Goal: Information Seeking & Learning: Learn about a topic

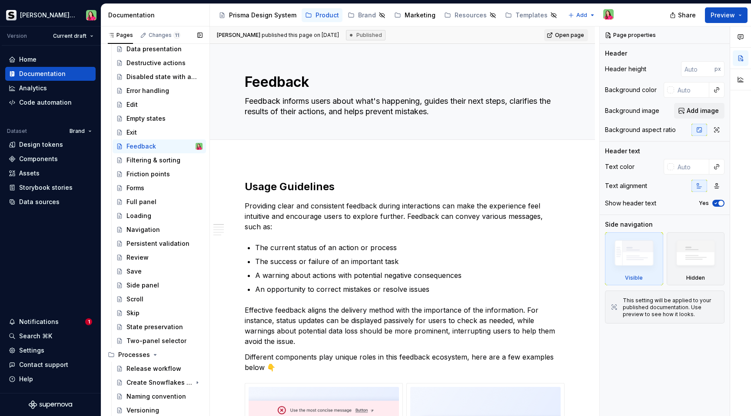
scroll to position [1480, 0]
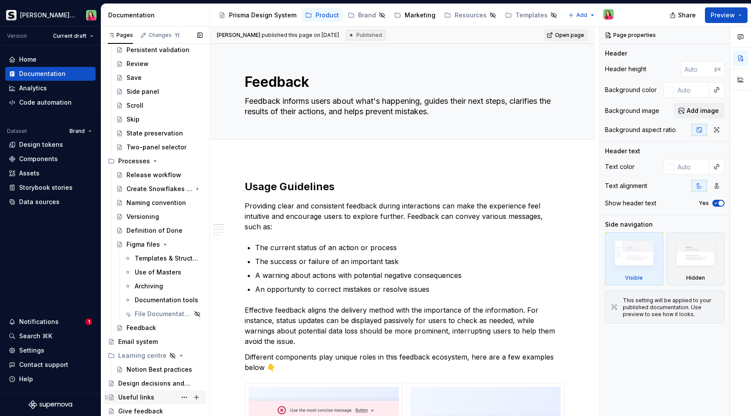
click at [149, 395] on div "Useful links" at bounding box center [136, 397] width 36 height 9
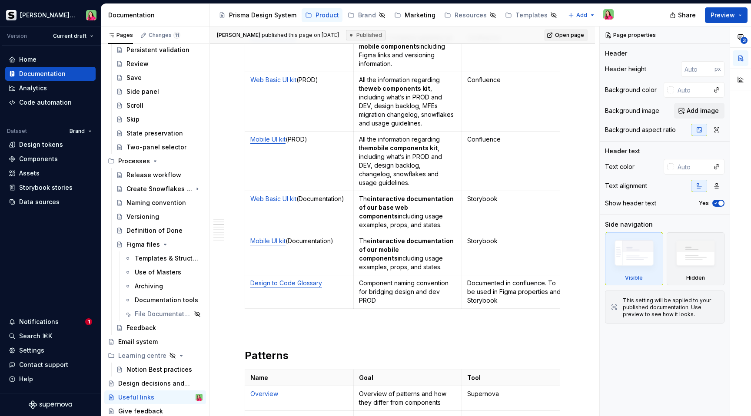
scroll to position [562, 0]
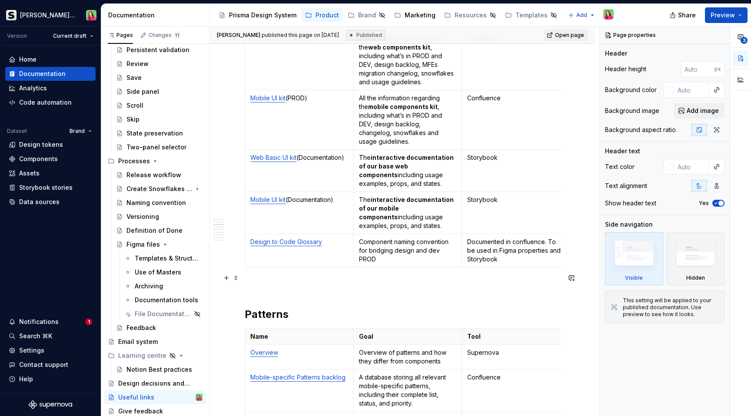
click at [287, 282] on p at bounding box center [402, 287] width 315 height 10
type textarea "*"
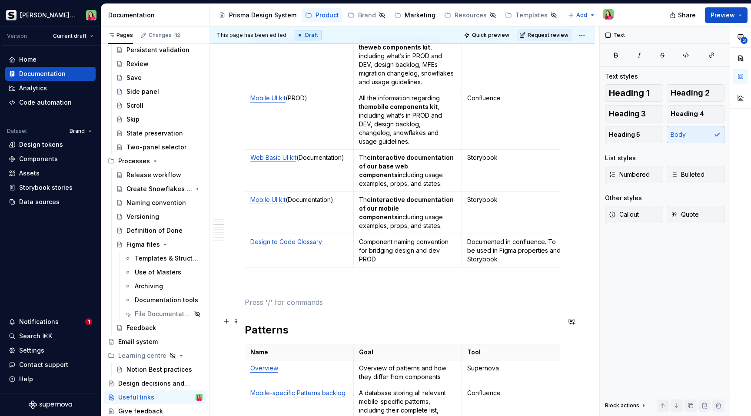
click at [259, 323] on h2 "Patterns" at bounding box center [402, 330] width 315 height 14
click at [256, 282] on p at bounding box center [402, 287] width 315 height 10
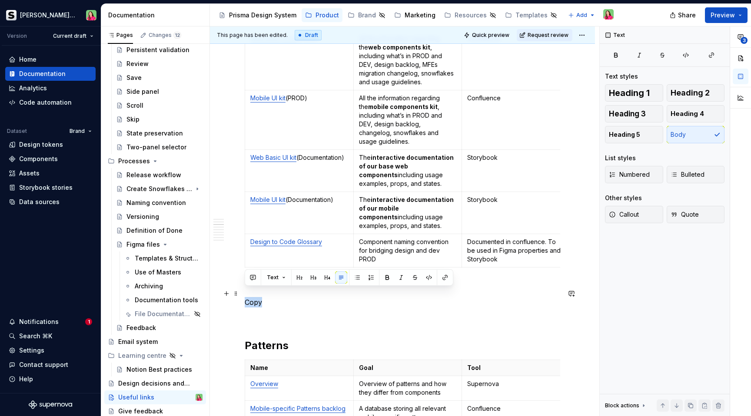
drag, startPoint x: 262, startPoint y: 292, endPoint x: 245, endPoint y: 292, distance: 17.0
click at [245, 297] on p "Copy" at bounding box center [402, 302] width 315 height 10
click at [301, 279] on button "button" at bounding box center [299, 278] width 12 height 12
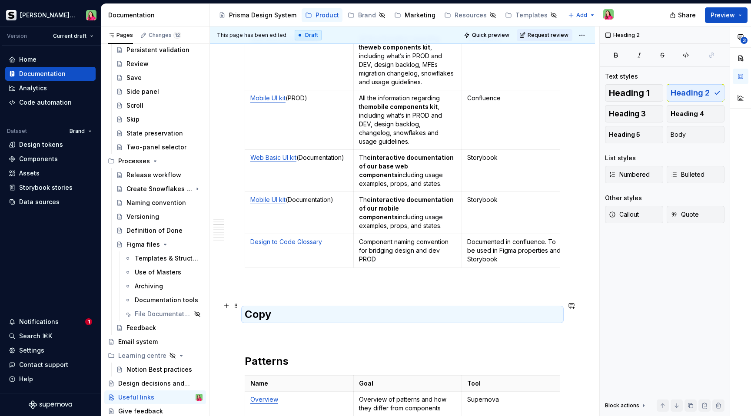
click at [298, 308] on h2 "Copy" at bounding box center [402, 315] width 315 height 14
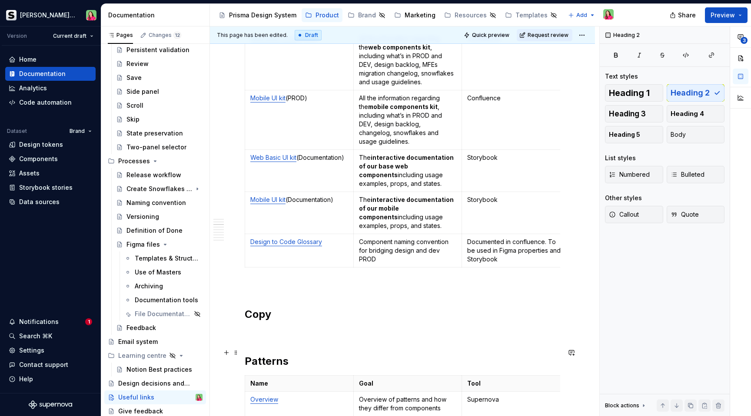
click at [288, 355] on h2 "Patterns" at bounding box center [402, 362] width 315 height 14
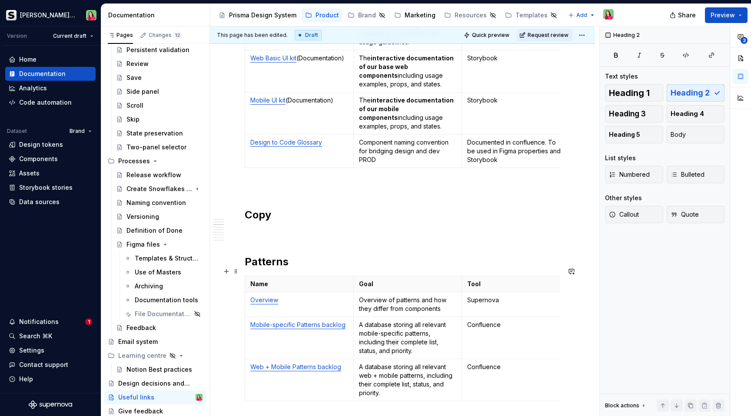
scroll to position [688, 0]
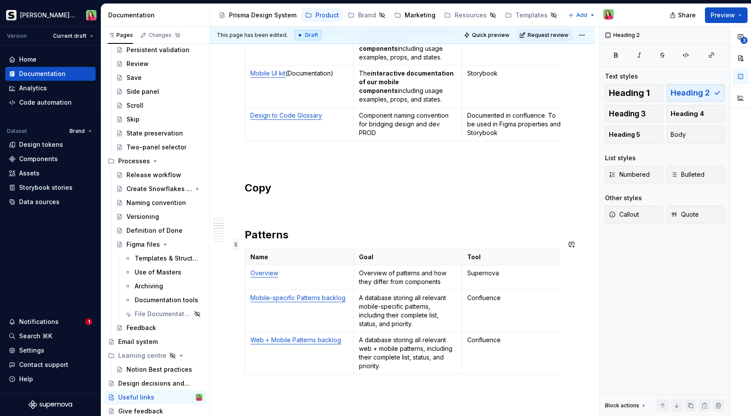
click at [237, 245] on span at bounding box center [235, 245] width 7 height 12
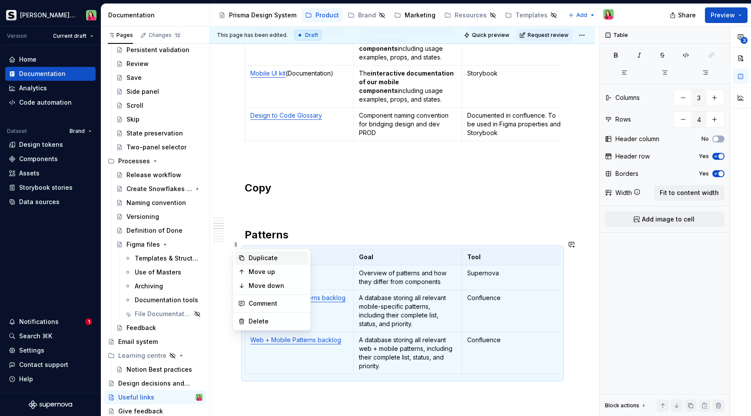
click at [256, 258] on div "Duplicate" at bounding box center [277, 258] width 56 height 9
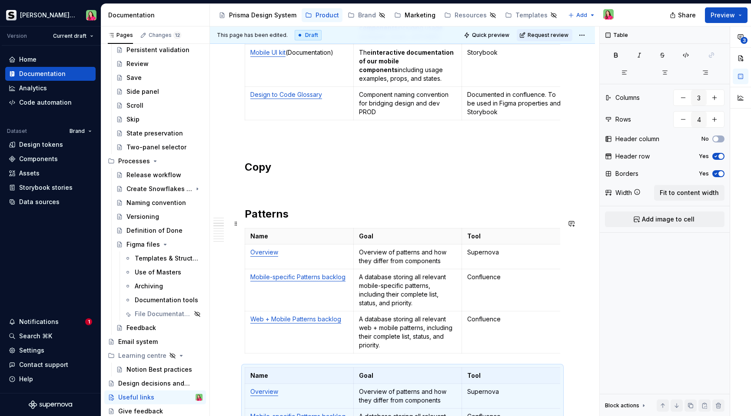
scroll to position [695, 0]
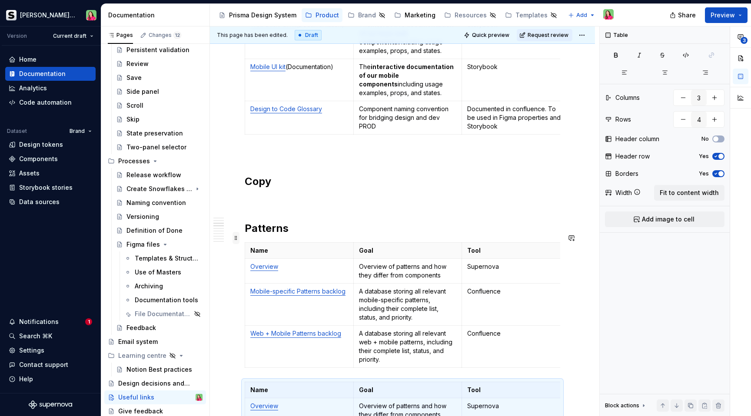
click at [236, 240] on span at bounding box center [235, 238] width 7 height 12
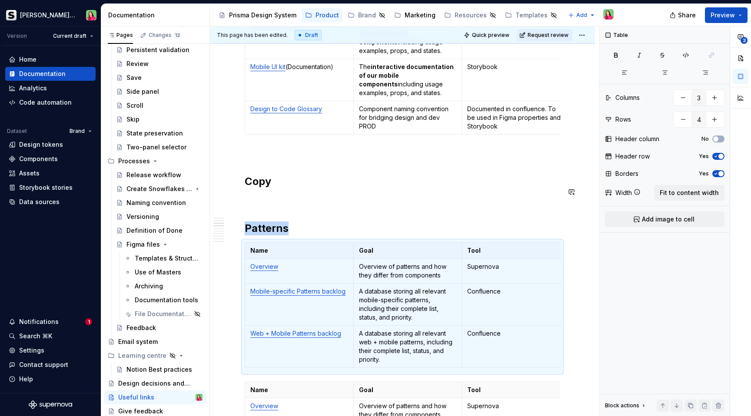
drag, startPoint x: 236, startPoint y: 240, endPoint x: 252, endPoint y: 185, distance: 57.9
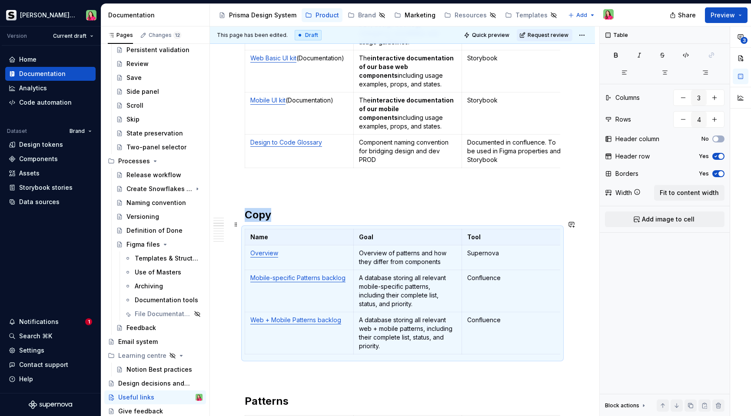
scroll to position [654, 0]
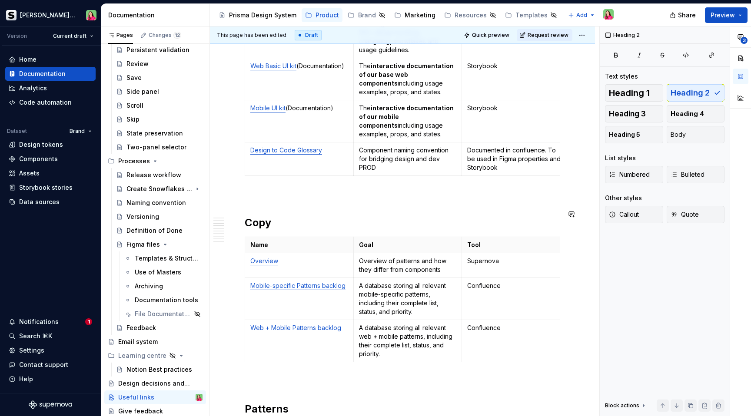
click at [488, 282] on p "Confluence" at bounding box center [516, 286] width 98 height 9
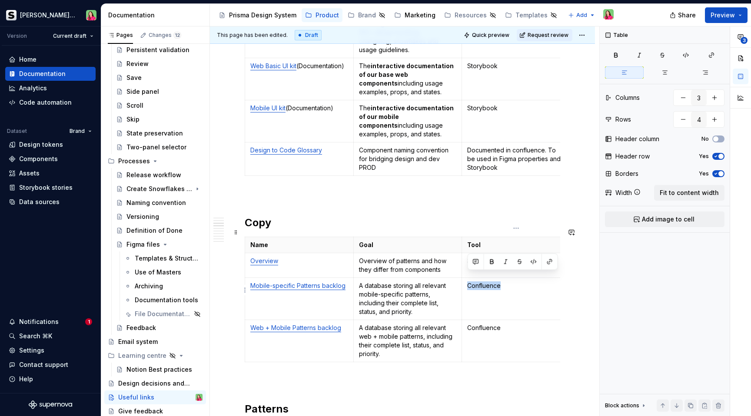
click at [488, 282] on p "Confluence" at bounding box center [516, 286] width 98 height 9
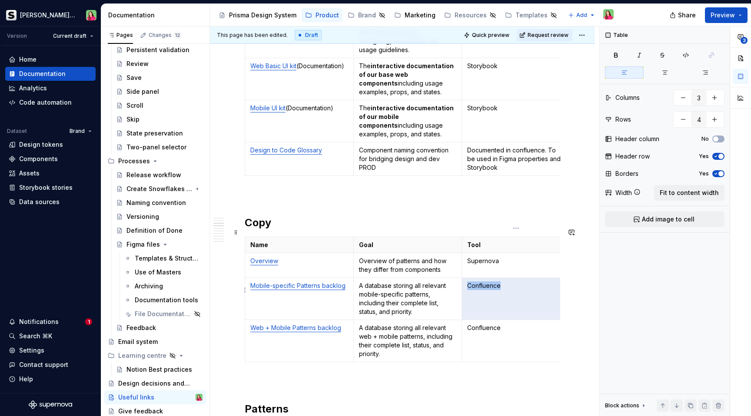
copy p "Confluence"
click at [503, 257] on p "Supernova" at bounding box center [516, 261] width 98 height 9
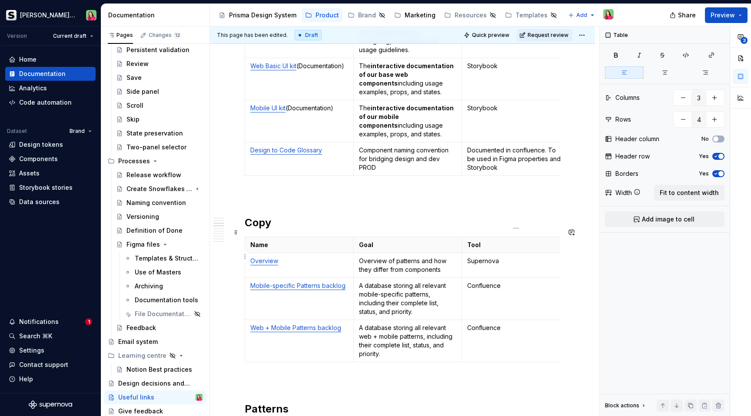
click at [503, 257] on p "Supernova" at bounding box center [516, 261] width 98 height 9
click at [253, 348] on td "Web + Mobile Patterns backlog" at bounding box center [299, 341] width 109 height 42
click at [245, 333] on html "[PERSON_NAME] Prisma Version Current draft Home Documentation Analytics Code au…" at bounding box center [375, 208] width 751 height 416
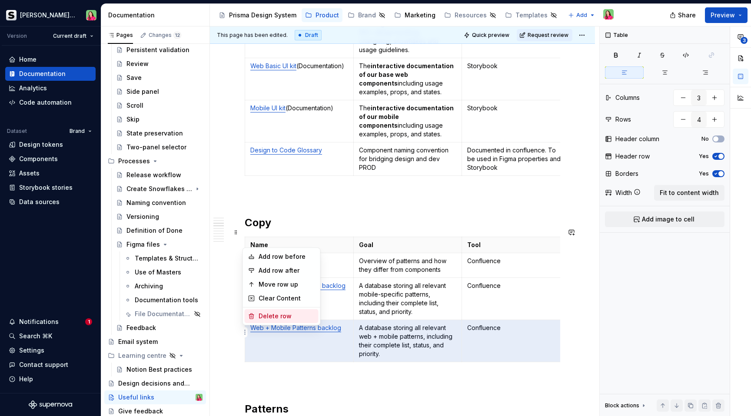
click at [271, 316] on div "Delete row" at bounding box center [287, 316] width 56 height 9
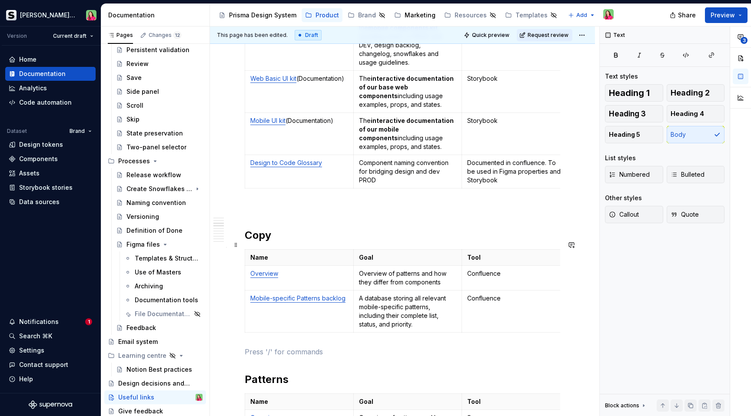
scroll to position [639, 0]
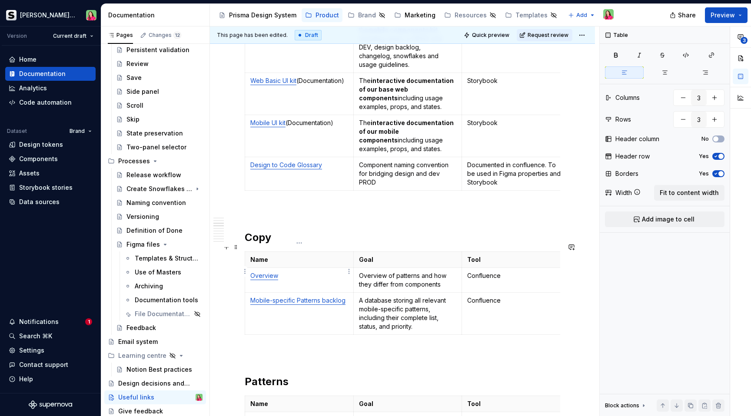
click at [307, 272] on p "Overview" at bounding box center [299, 276] width 98 height 9
click at [323, 307] on td "Mobile-specific Patterns backlog" at bounding box center [299, 314] width 109 height 42
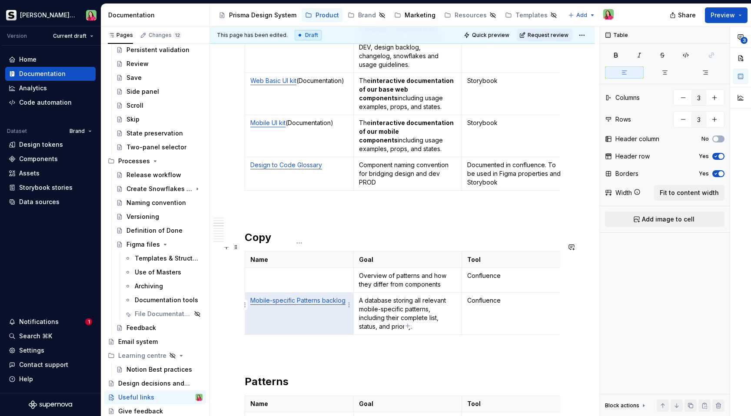
click at [323, 307] on td "Mobile-specific Patterns backlog" at bounding box center [299, 314] width 109 height 42
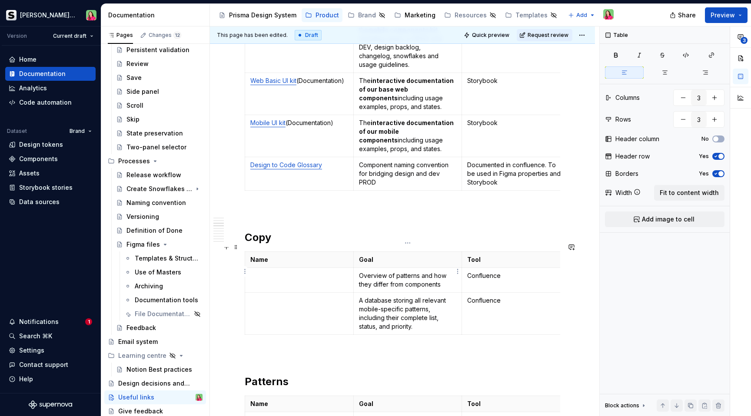
click at [381, 272] on p "Overview of patterns and how they differ from components" at bounding box center [408, 280] width 98 height 17
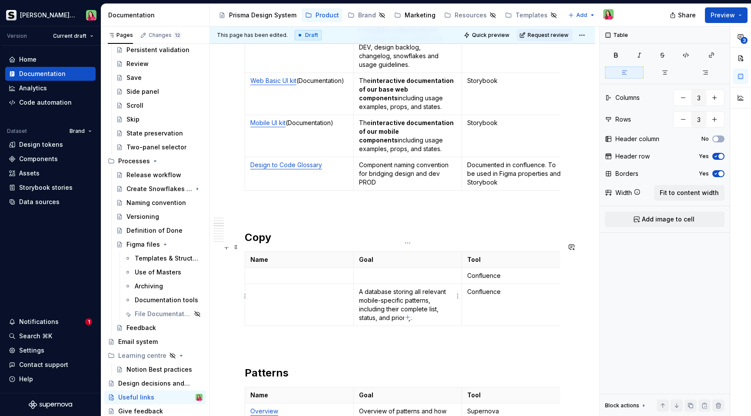
click at [387, 290] on p "A database storing all relevant mobile-specific patterns, including their compl…" at bounding box center [408, 305] width 98 height 35
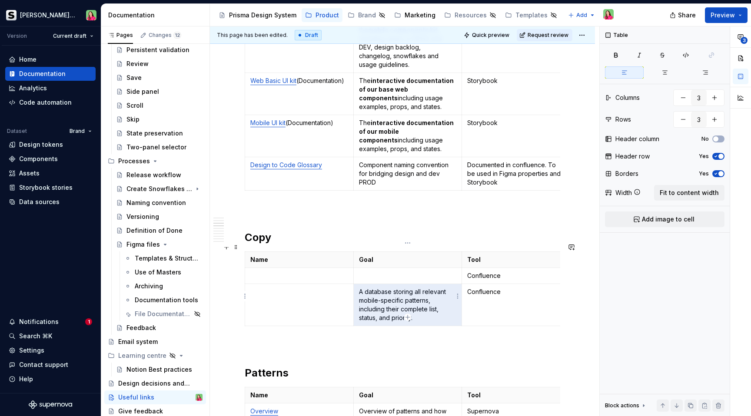
click at [387, 290] on p "A database storing all relevant mobile-specific patterns, including their compl…" at bounding box center [408, 305] width 98 height 35
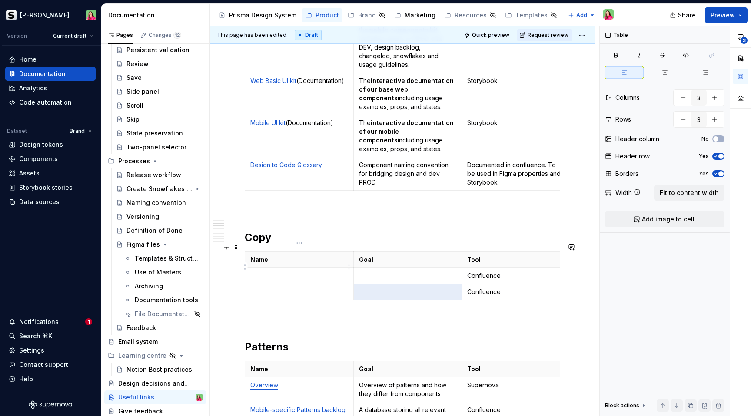
click at [259, 272] on p at bounding box center [299, 276] width 98 height 9
drag, startPoint x: 314, startPoint y: 267, endPoint x: 251, endPoint y: 269, distance: 63.5
click at [251, 272] on p "Form errors database" at bounding box center [299, 276] width 98 height 9
click at [375, 272] on p at bounding box center [408, 276] width 98 height 9
click at [365, 272] on p at bounding box center [408, 276] width 98 height 9
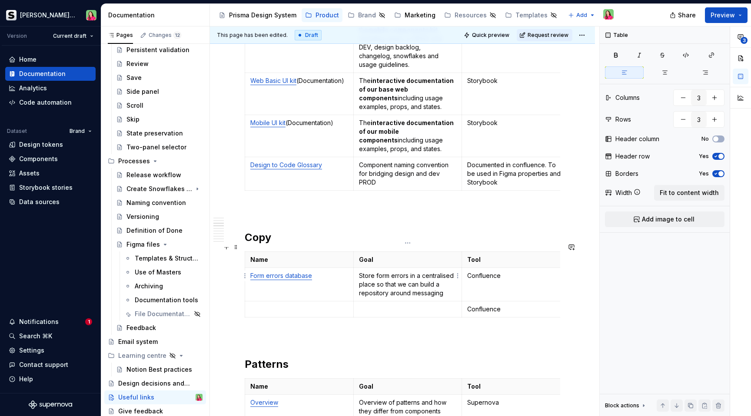
click at [412, 286] on p "Store form errors in a centralised place so that we can build a repository arou…" at bounding box center [408, 285] width 98 height 26
click at [444, 284] on p "Store form errors in a centralised place so that we can build a repository arou…" at bounding box center [408, 285] width 98 height 26
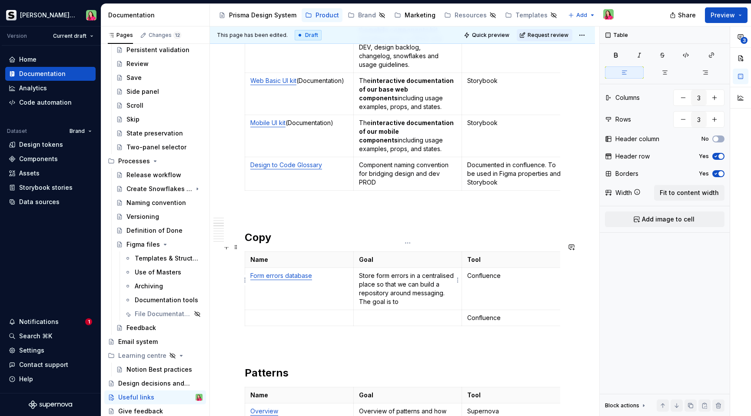
click at [378, 291] on p "Store form errors in a centralised place so that we can build a repository arou…" at bounding box center [408, 289] width 98 height 35
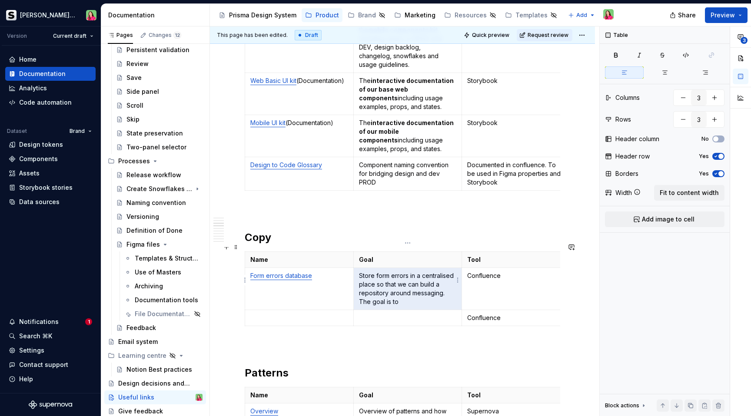
click at [378, 291] on p "Store form errors in a centralised place so that we can build a repository arou…" at bounding box center [408, 289] width 98 height 35
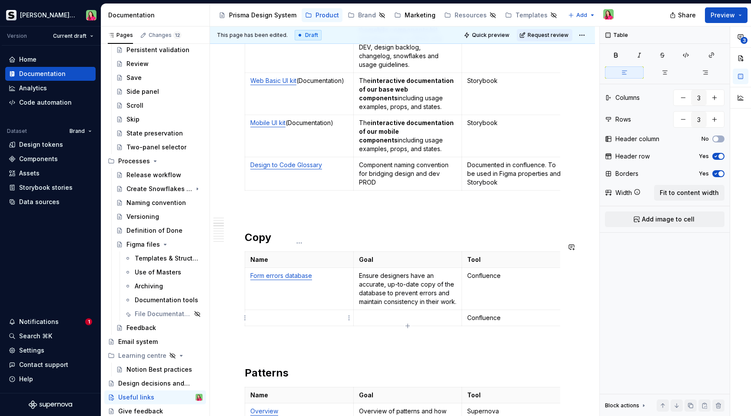
click at [315, 314] on p at bounding box center [299, 318] width 98 height 9
click at [299, 317] on p at bounding box center [299, 318] width 98 height 9
click at [293, 316] on p "Table columns' names" at bounding box center [299, 318] width 98 height 9
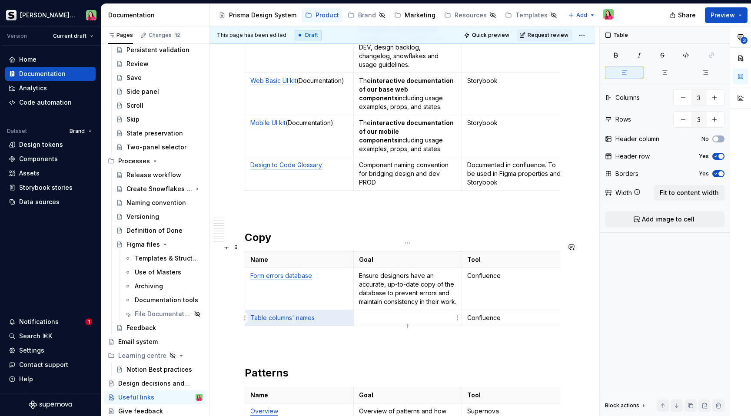
click at [382, 316] on p at bounding box center [408, 318] width 98 height 9
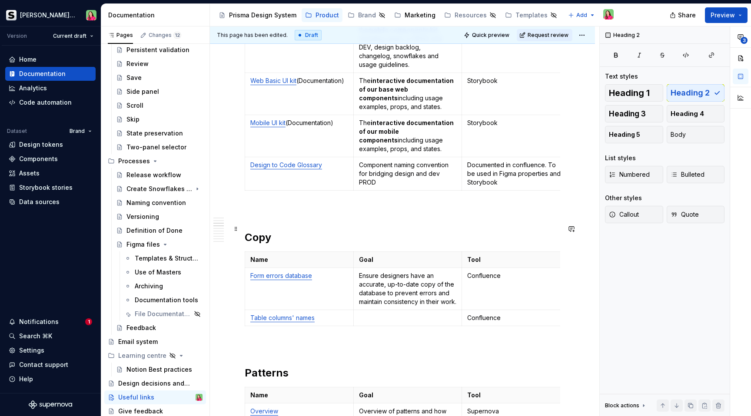
click at [390, 231] on h2 "Copy" at bounding box center [402, 238] width 315 height 14
click at [387, 282] on p "Ensure designers have an accurate, up-to-date copy of the database to prevent e…" at bounding box center [408, 289] width 98 height 35
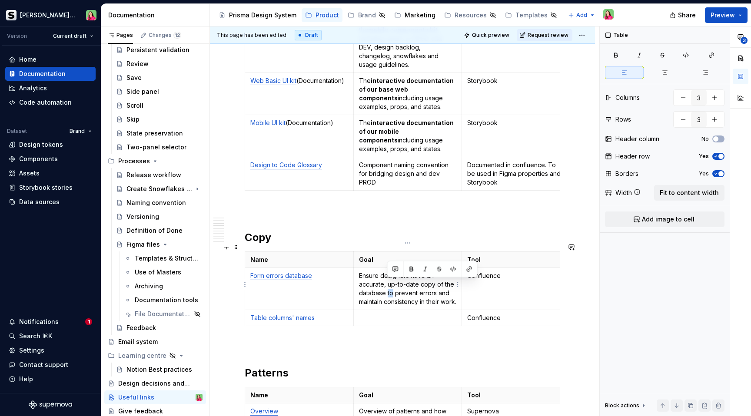
click at [387, 282] on p "Ensure designers have an accurate, up-to-date copy of the database to prevent e…" at bounding box center [408, 289] width 98 height 35
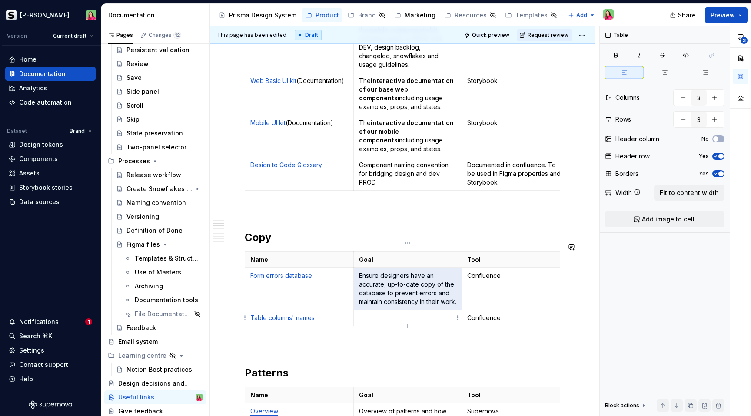
click at [418, 320] on p at bounding box center [408, 318] width 98 height 9
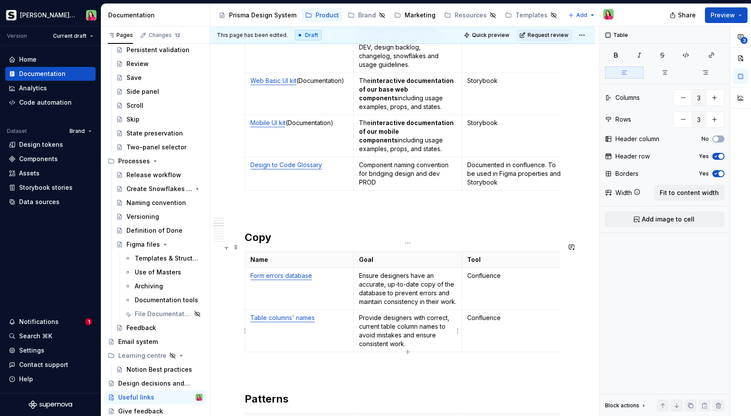
click at [439, 327] on p "Provide designers with correct, current table column names to avoid mistakes an…" at bounding box center [408, 331] width 98 height 35
click at [395, 336] on p "Provide designers with correct, current table column names for the same use cas…" at bounding box center [408, 335] width 98 height 43
click at [422, 337] on p "Provide designers with correct, current table column names for the same use cas…" at bounding box center [408, 335] width 98 height 43
click at [402, 348] on p "Provide designers with correct, current table column names for the same use cas…" at bounding box center [408, 335] width 98 height 43
click at [383, 344] on p "Provide designers with correct, current table column names for the same use cas…" at bounding box center [408, 335] width 98 height 43
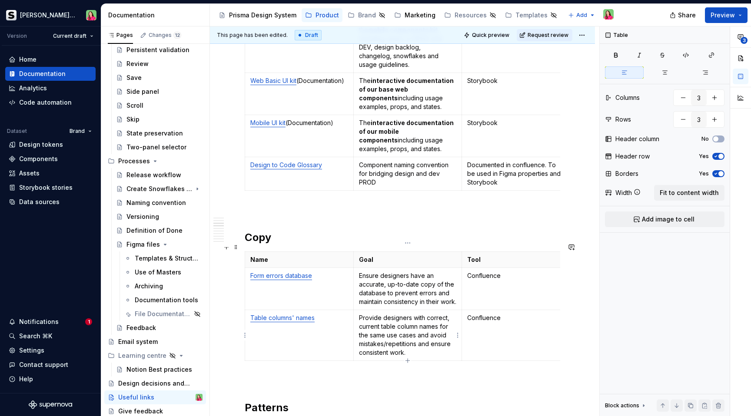
click at [385, 347] on p "Provide designers with correct, current table column names for the same use cas…" at bounding box center [408, 335] width 98 height 43
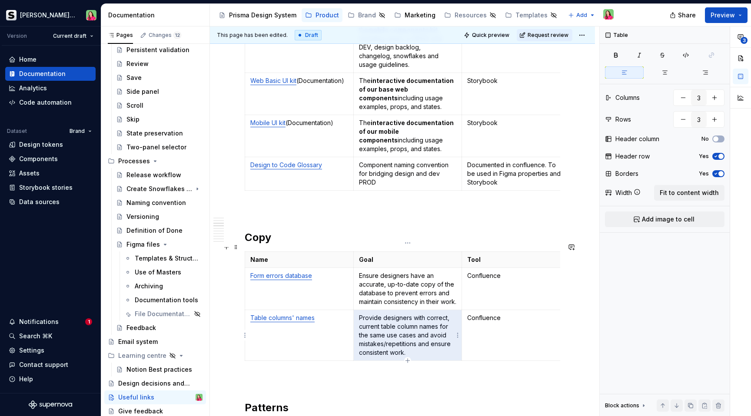
click at [385, 347] on p "Provide designers with correct, current table column names for the same use cas…" at bounding box center [408, 335] width 98 height 43
click at [387, 334] on p "Provide designers with correct, current table column names for the same use cas…" at bounding box center [408, 335] width 98 height 43
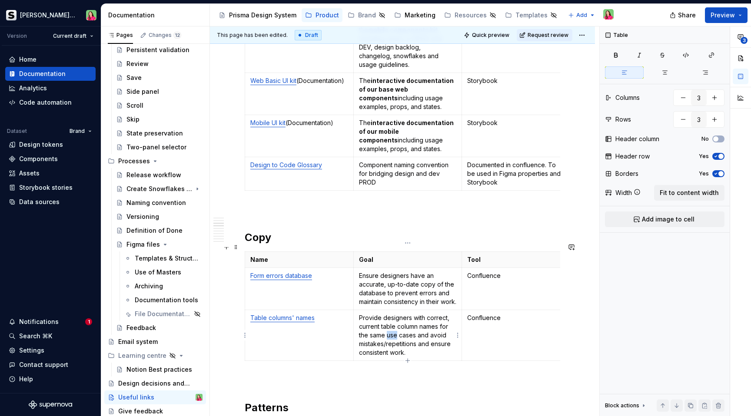
click at [387, 334] on p "Provide designers with correct, current table column names for the same use cas…" at bounding box center [408, 335] width 98 height 43
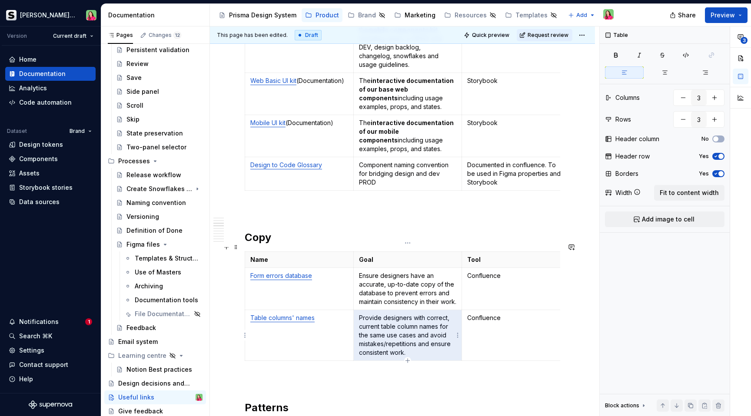
click at [387, 334] on p "Provide designers with correct, current table column names for the same use cas…" at bounding box center [408, 335] width 98 height 43
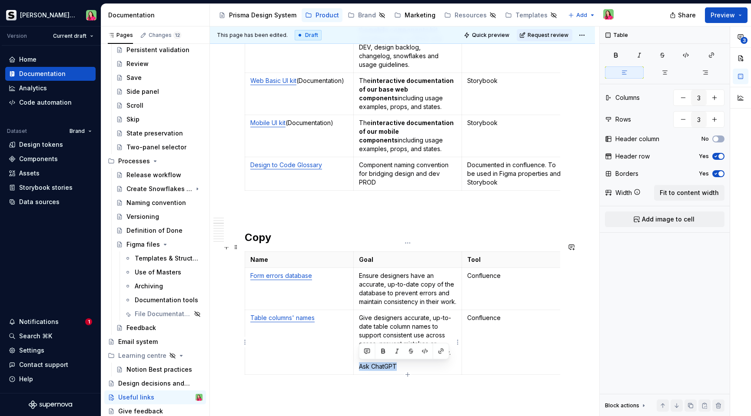
drag, startPoint x: 401, startPoint y: 366, endPoint x: 362, endPoint y: 362, distance: 38.9
click at [362, 362] on td "Give designers accurate, up-to-date table column names to support consistent us…" at bounding box center [407, 342] width 109 height 65
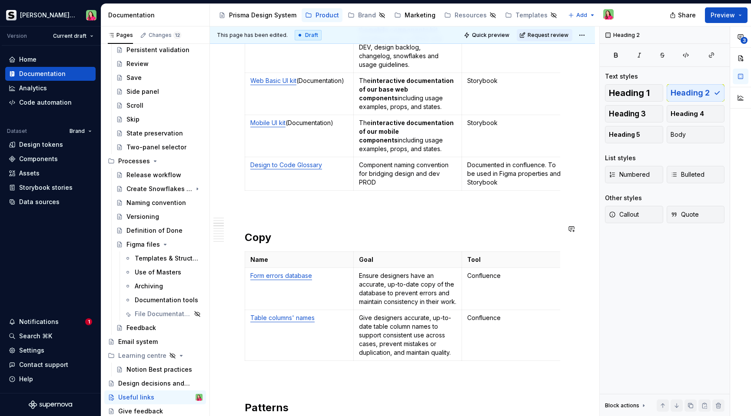
click at [155, 202] on div "Naming convention" at bounding box center [151, 203] width 50 height 9
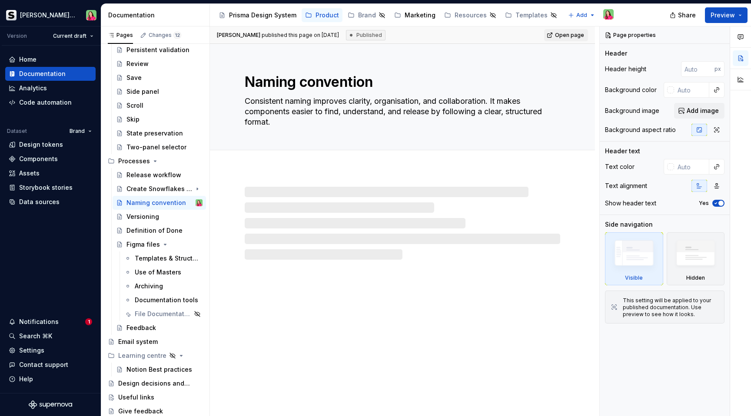
type textarea "*"
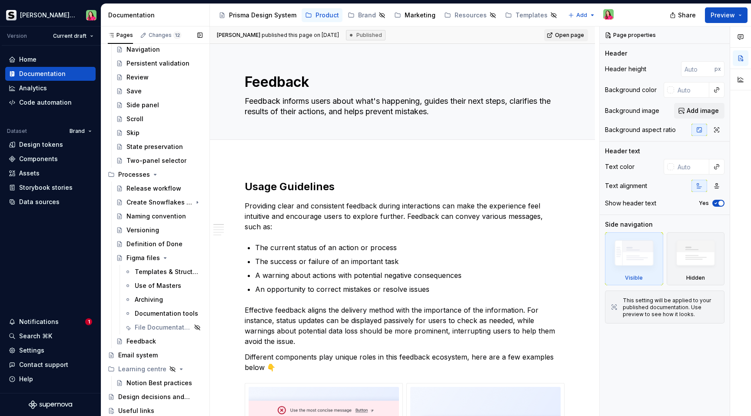
scroll to position [1480, 0]
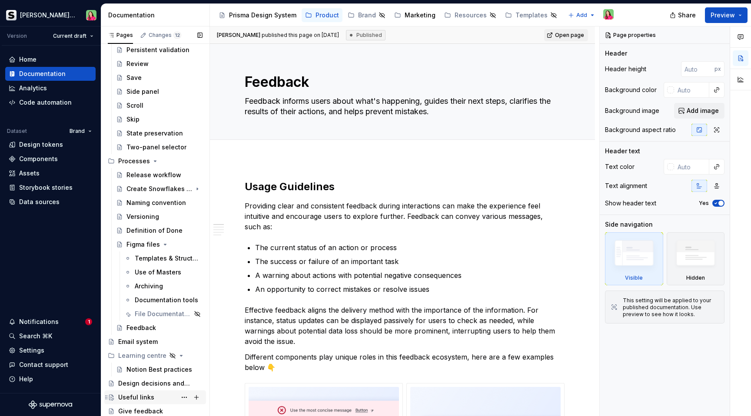
click at [148, 399] on div "Useful links" at bounding box center [136, 397] width 36 height 9
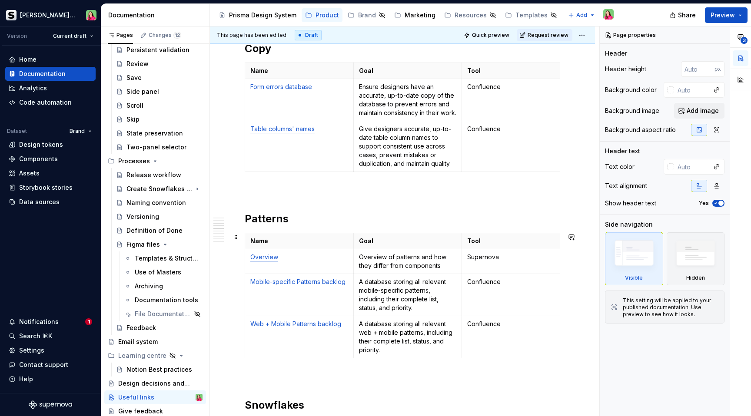
scroll to position [826, 0]
click at [408, 160] on p "Give designers accurate, up-to-date table column names to support consistent us…" at bounding box center [408, 147] width 98 height 43
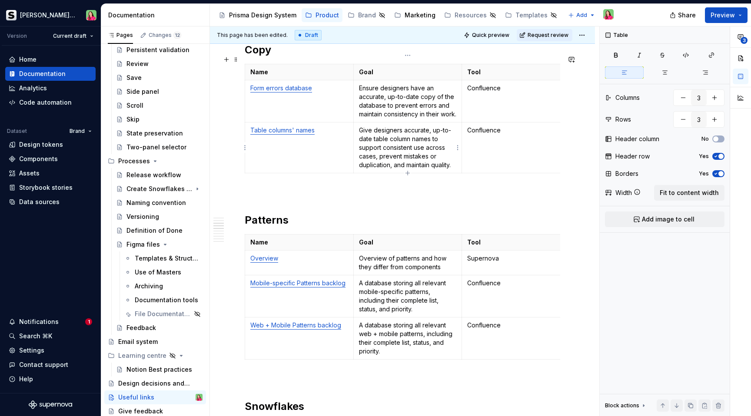
click at [408, 160] on p "Give designers accurate, up-to-date table column names to support consistent us…" at bounding box center [408, 147] width 98 height 43
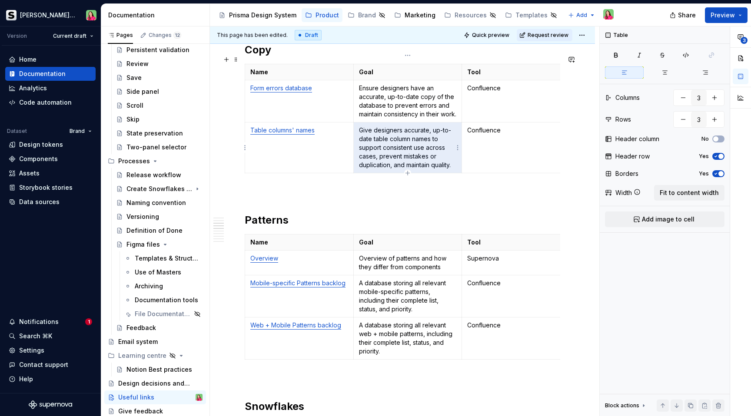
click at [408, 160] on p "Give designers accurate, up-to-date table column names to support consistent us…" at bounding box center [408, 147] width 98 height 43
type textarea "*"
